Goal: Answer question/provide support: Share knowledge or assist other users

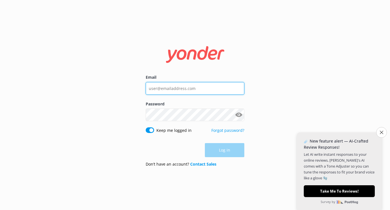
type input "[PERSON_NAME][EMAIL_ADDRESS][PERSON_NAME][DOMAIN_NAME]"
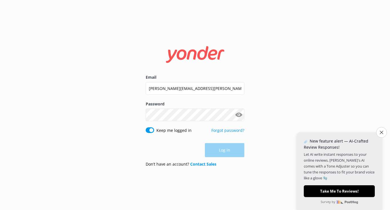
click at [217, 145] on div "Log in" at bounding box center [195, 150] width 99 height 14
click at [217, 148] on button "Log in" at bounding box center [224, 151] width 39 height 14
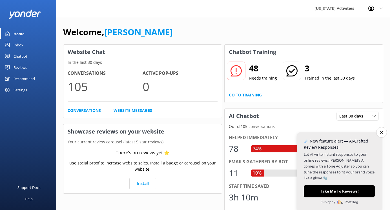
click at [235, 73] on icon at bounding box center [235, 70] width 11 height 11
click at [235, 95] on link "Go to Training" at bounding box center [245, 95] width 33 height 6
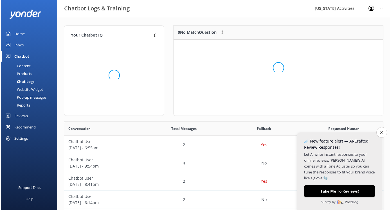
scroll to position [71, 210]
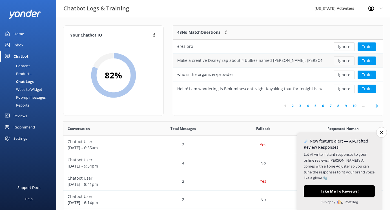
click at [340, 60] on button "Ignore" at bounding box center [343, 61] width 21 height 8
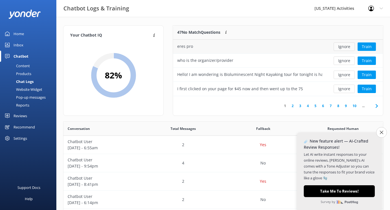
click at [343, 48] on button "Ignore" at bounding box center [343, 47] width 21 height 8
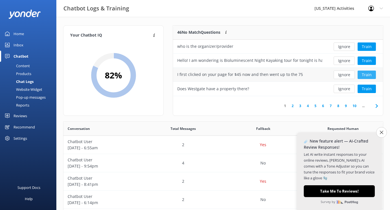
click at [366, 75] on button "Train" at bounding box center [366, 75] width 18 height 8
